Goal: Task Accomplishment & Management: Complete application form

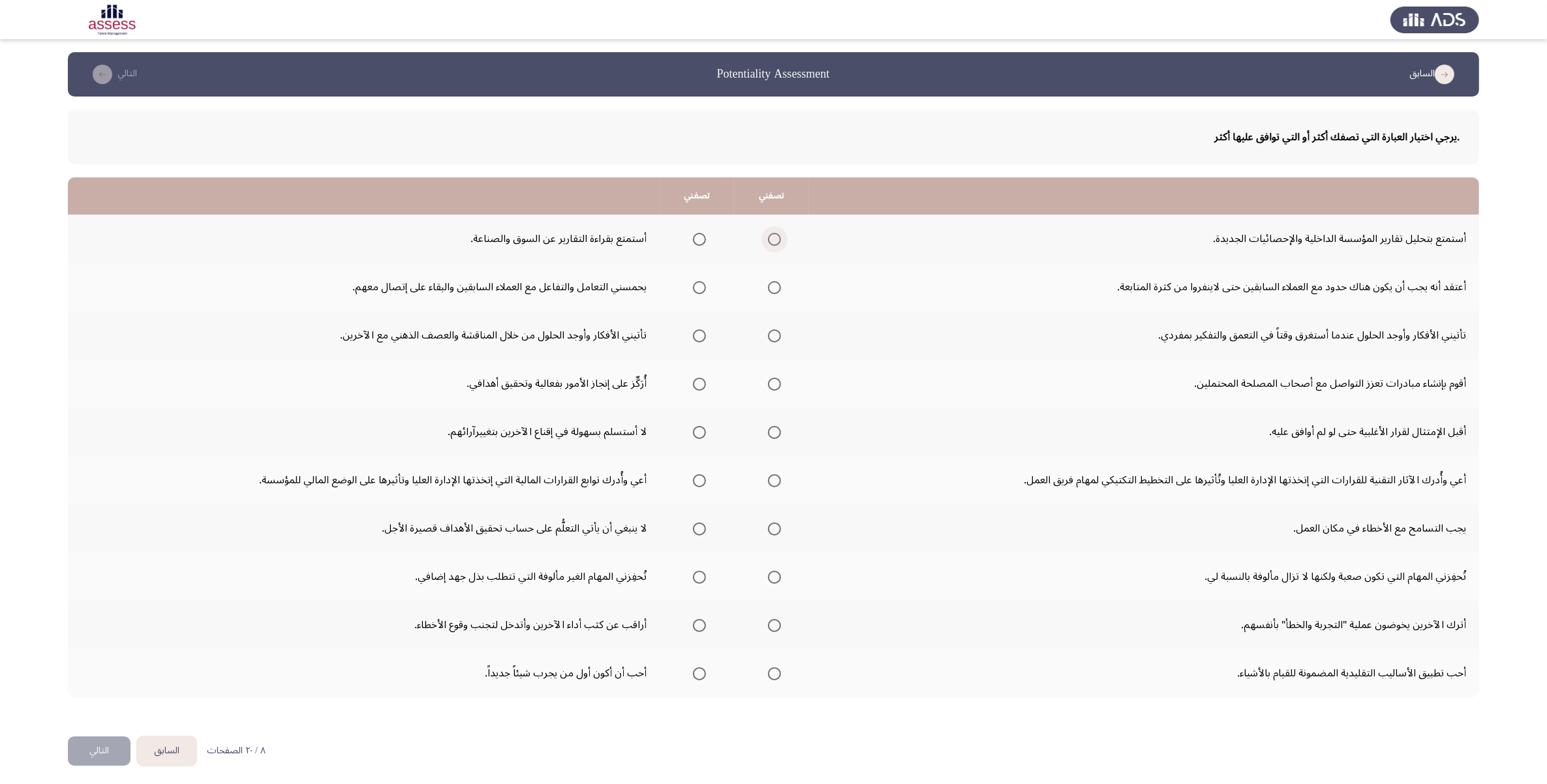
click at [772, 235] on span "Select an option" at bounding box center [774, 239] width 13 height 13
click at [772, 235] on input "Select an option" at bounding box center [774, 239] width 13 height 13
click at [700, 288] on span "Select an option" at bounding box center [700, 288] width 13 height 13
click at [700, 288] on input "Select an option" at bounding box center [700, 288] width 13 height 13
click at [763, 334] on label "Select an option" at bounding box center [772, 336] width 18 height 13
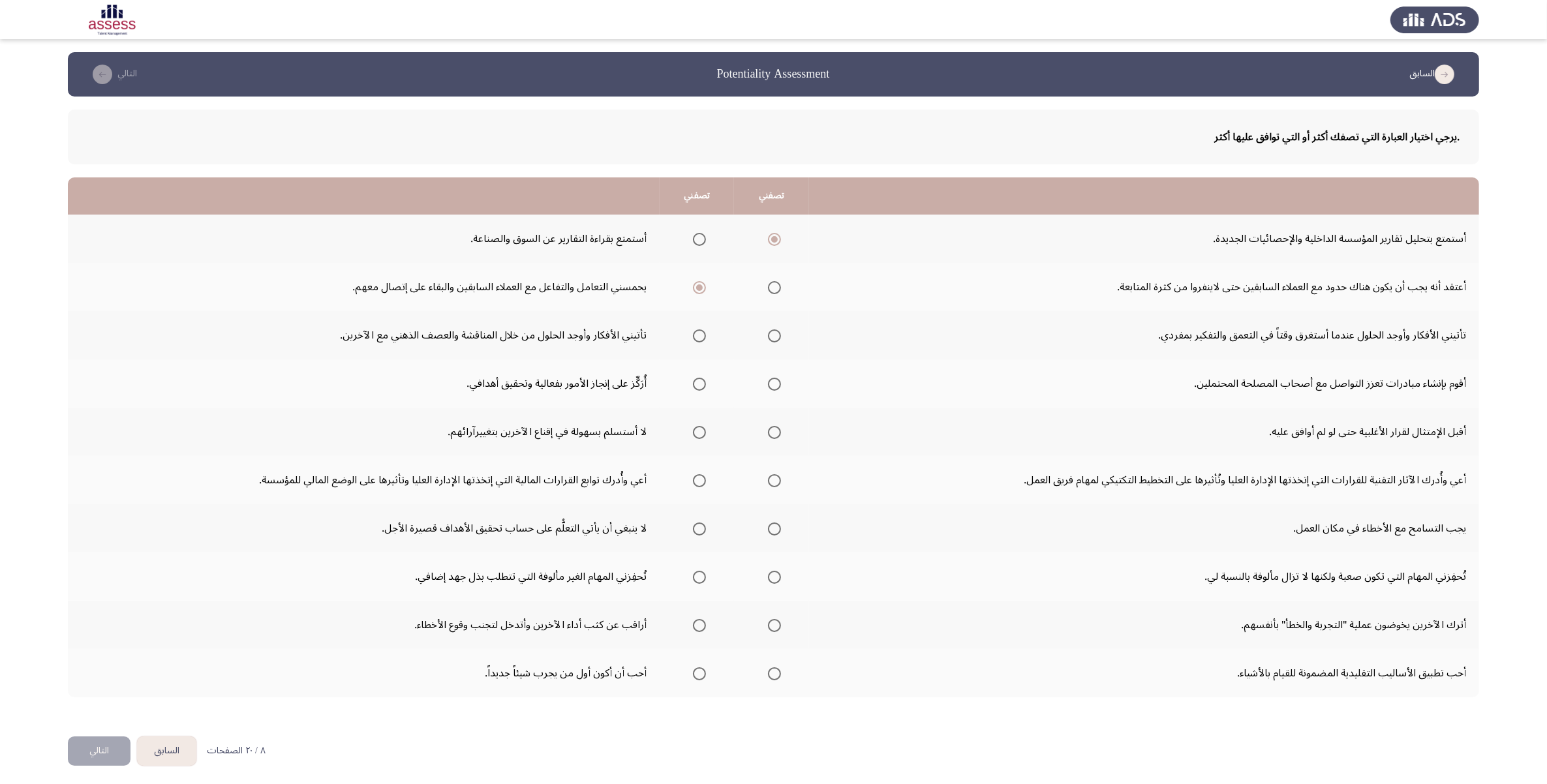
click at [768, 334] on input "Select an option" at bounding box center [774, 336] width 13 height 13
click at [693, 383] on span "Select an option" at bounding box center [700, 384] width 13 height 13
click at [693, 383] on input "Select an option" at bounding box center [700, 384] width 13 height 13
click at [781, 382] on th at bounding box center [771, 383] width 74 height 48
click at [777, 385] on span "Select an option" at bounding box center [774, 384] width 13 height 13
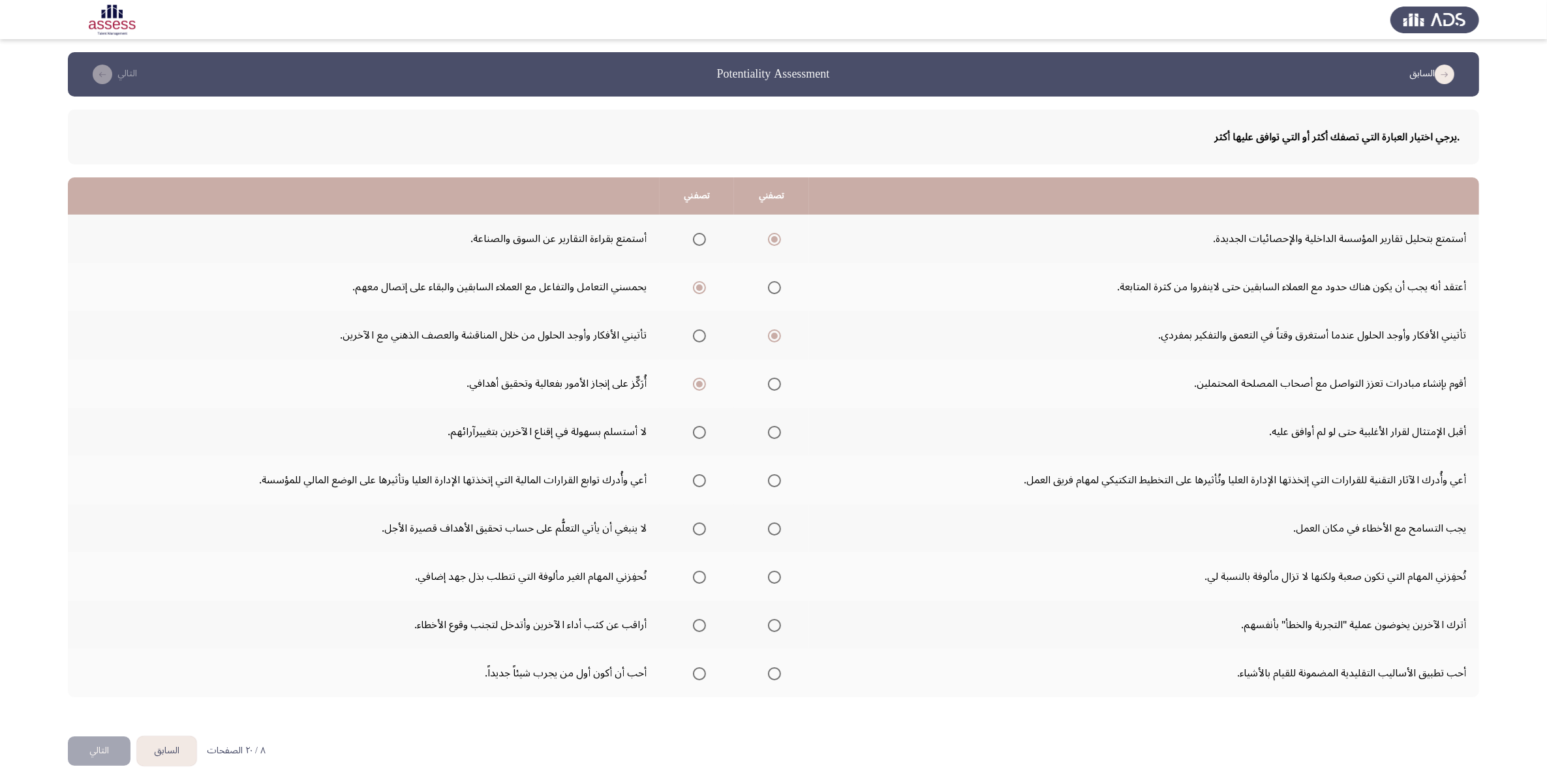
click at [777, 385] on input "Select an option" at bounding box center [774, 384] width 13 height 13
click at [683, 429] on th at bounding box center [696, 431] width 74 height 48
click at [771, 431] on span "Select an option" at bounding box center [774, 432] width 13 height 13
click at [771, 431] on input "Select an option" at bounding box center [774, 432] width 13 height 13
click at [851, 444] on td "أقبل الإمتثال لقرار الأغلبية حتى لو لم أوافق عليه." at bounding box center [1144, 431] width 670 height 48
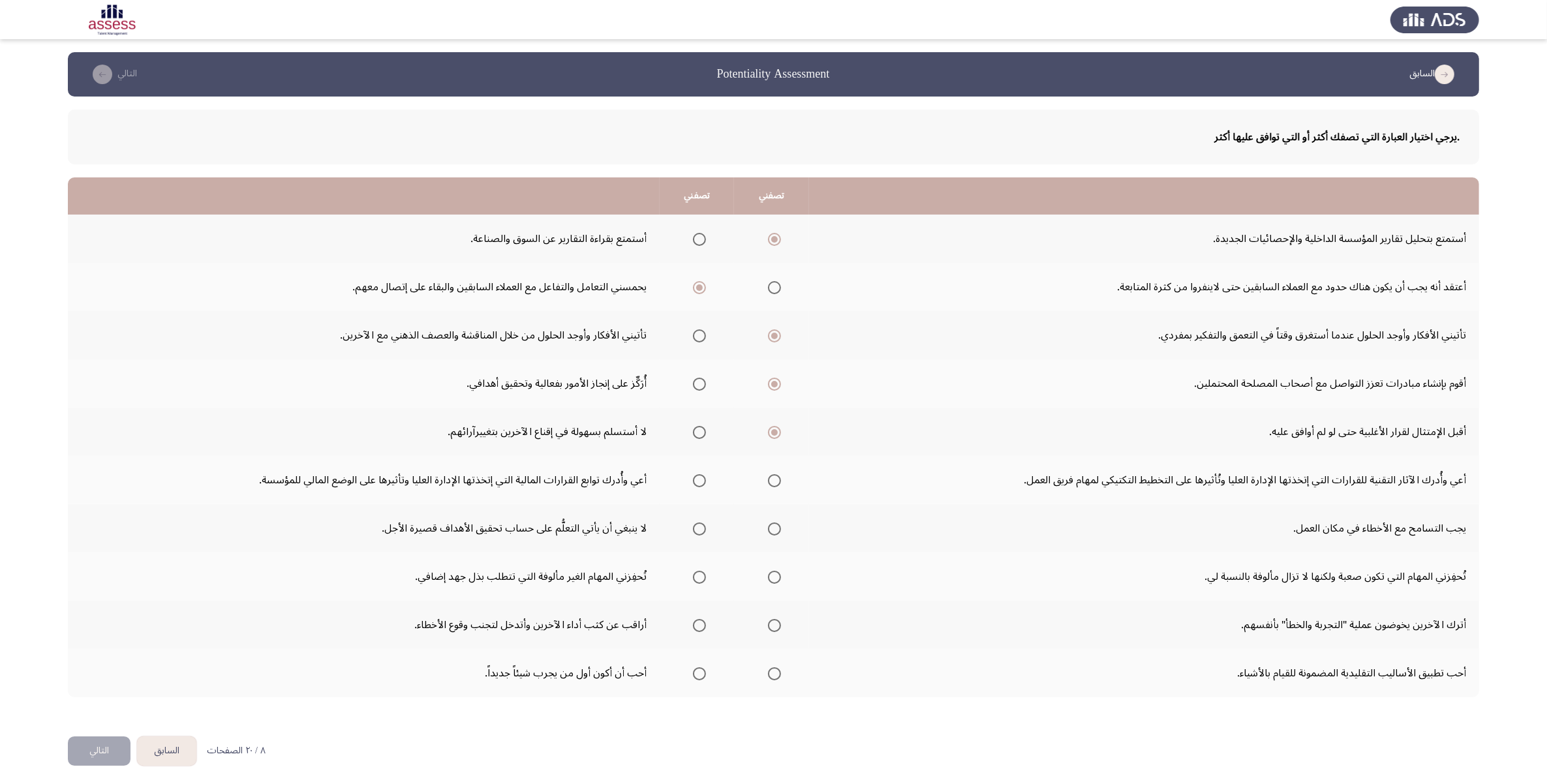
click at [776, 483] on span "Select an option" at bounding box center [774, 481] width 13 height 13
click at [776, 483] on input "Select an option" at bounding box center [774, 481] width 13 height 13
click at [768, 530] on span "Select an option" at bounding box center [774, 529] width 13 height 13
click at [768, 530] on input "Select an option" at bounding box center [774, 529] width 13 height 13
click at [768, 574] on span "Select an option" at bounding box center [774, 577] width 13 height 13
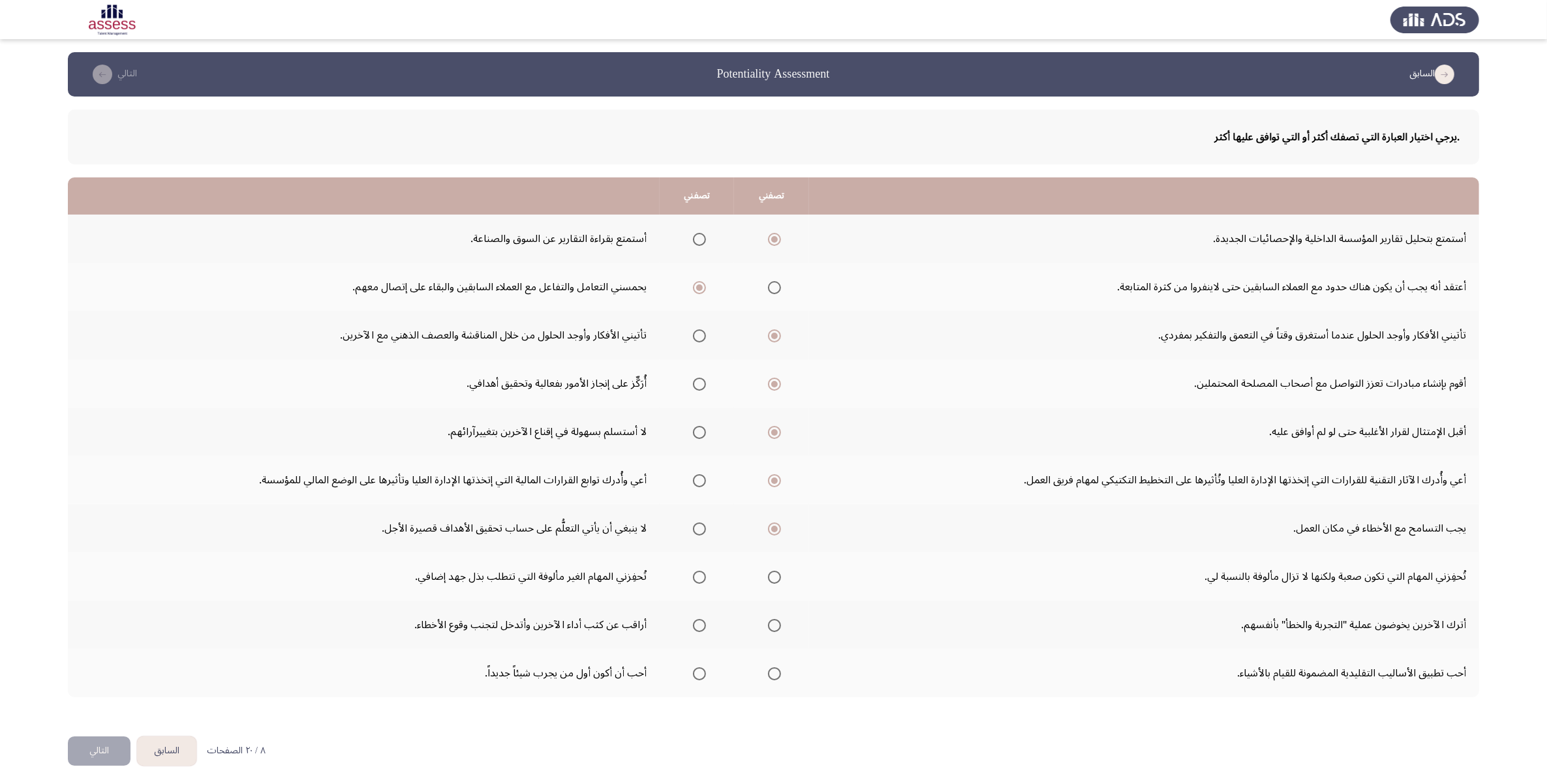
click at [768, 574] on input "Select an option" at bounding box center [774, 577] width 13 height 13
click at [695, 625] on span "Select an option" at bounding box center [700, 626] width 13 height 13
click at [695, 625] on input "Select an option" at bounding box center [700, 626] width 13 height 13
click at [700, 675] on span "Select an option" at bounding box center [700, 674] width 13 height 13
click at [700, 675] on input "Select an option" at bounding box center [700, 674] width 13 height 13
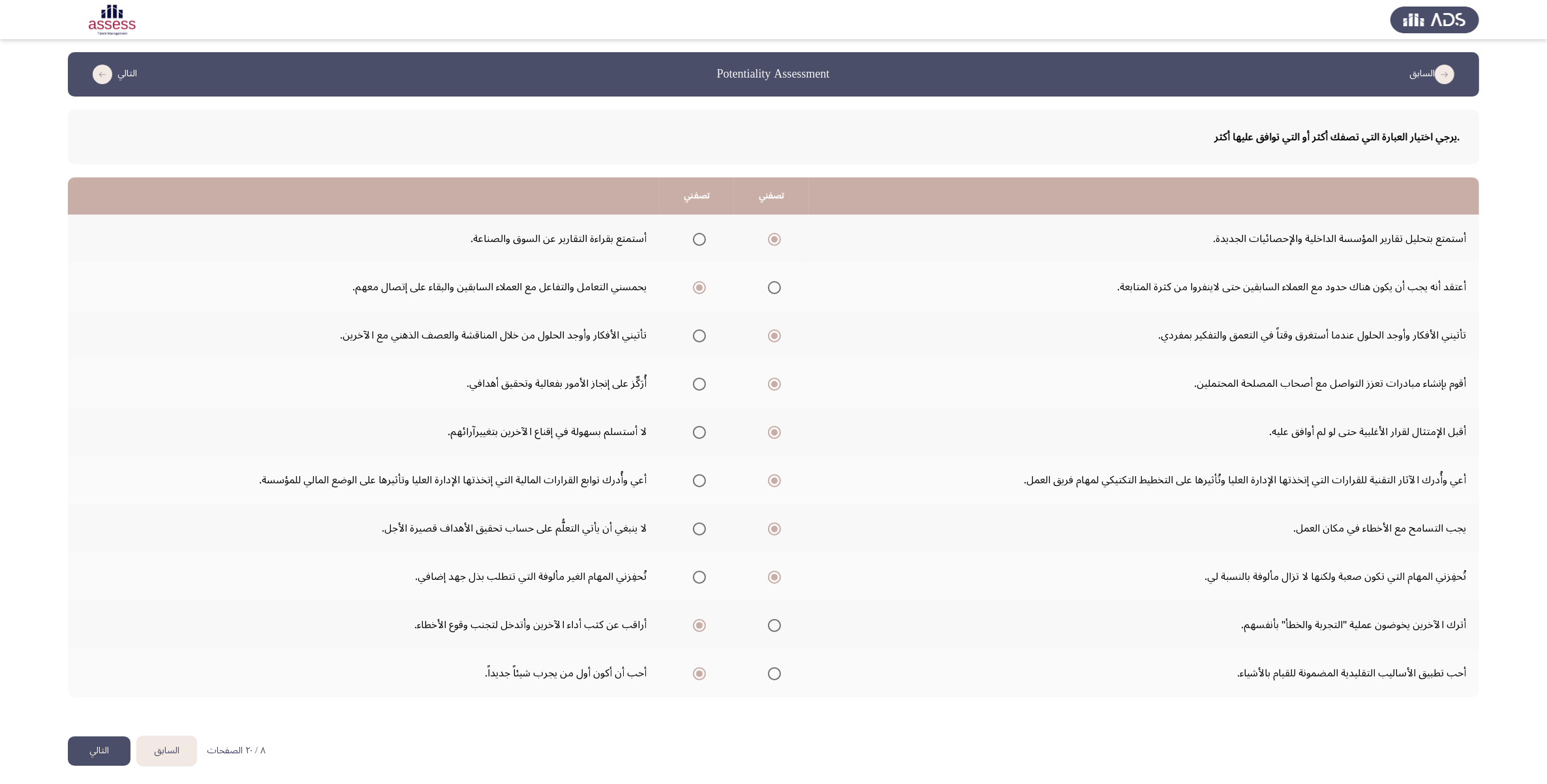
click at [88, 751] on button "التالي" at bounding box center [99, 751] width 62 height 30
